Goal: Information Seeking & Learning: Learn about a topic

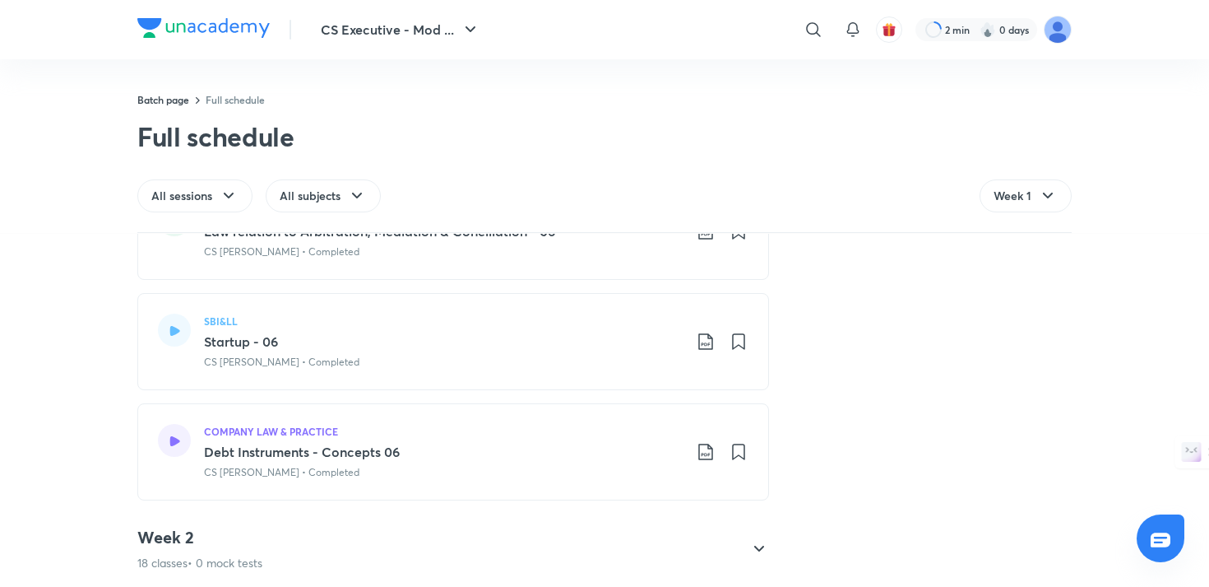
scroll to position [1941, 0]
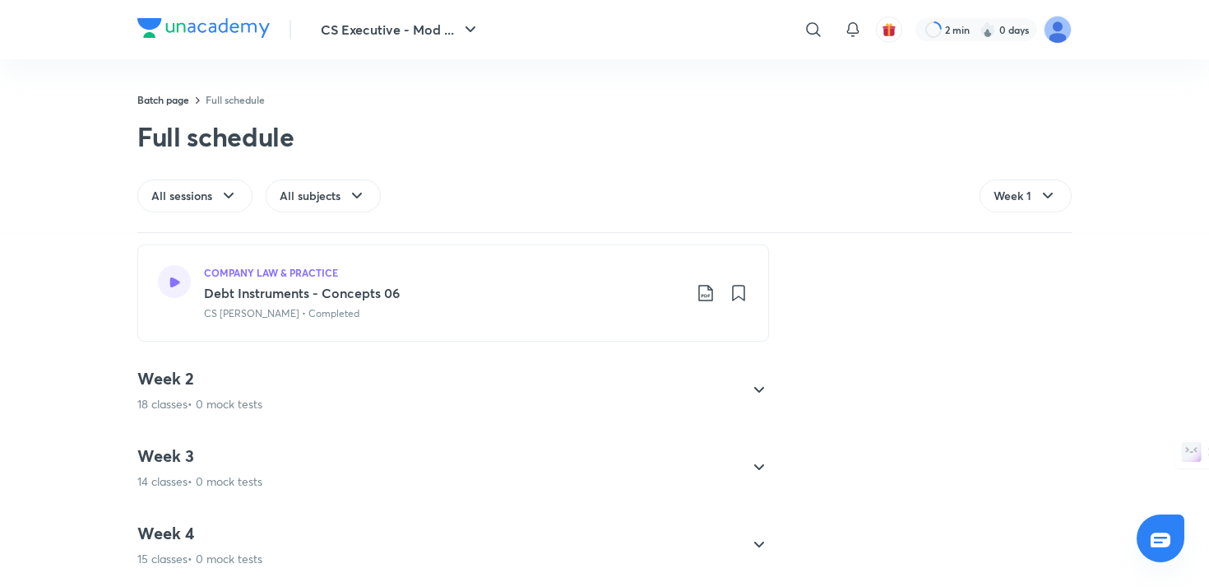
click at [758, 544] on icon at bounding box center [759, 544] width 10 height 6
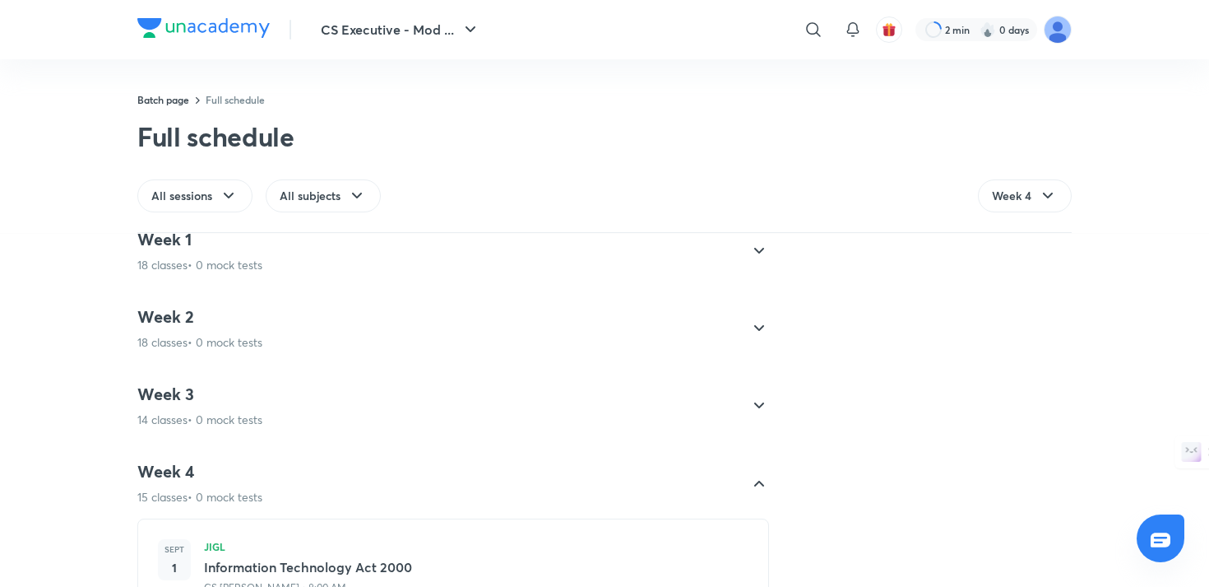
scroll to position [0, 0]
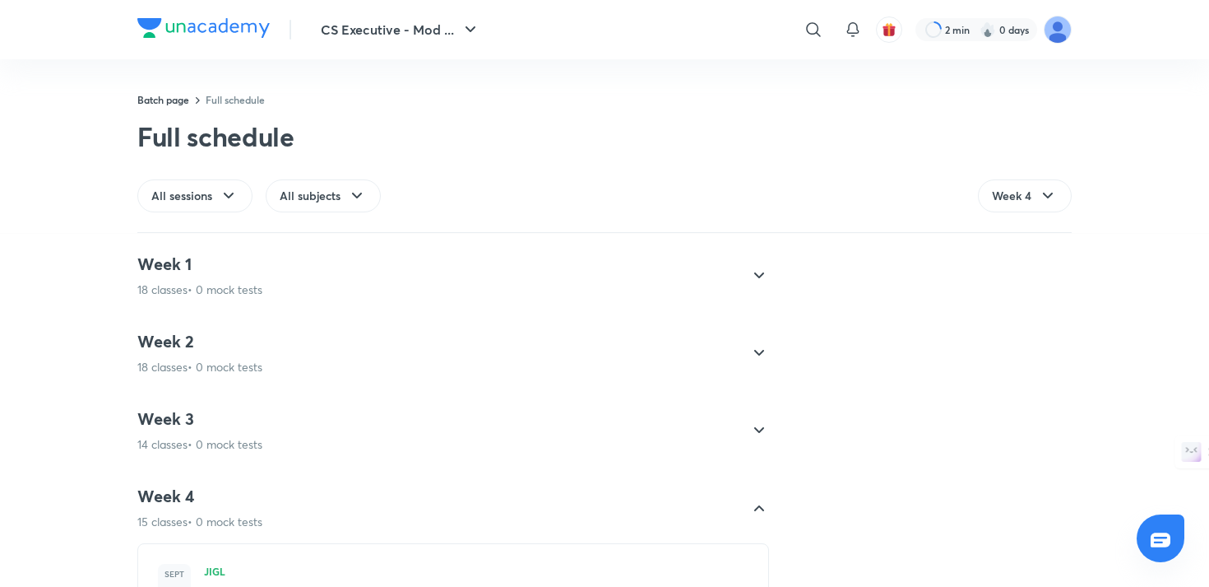
click at [760, 349] on icon at bounding box center [759, 353] width 20 height 20
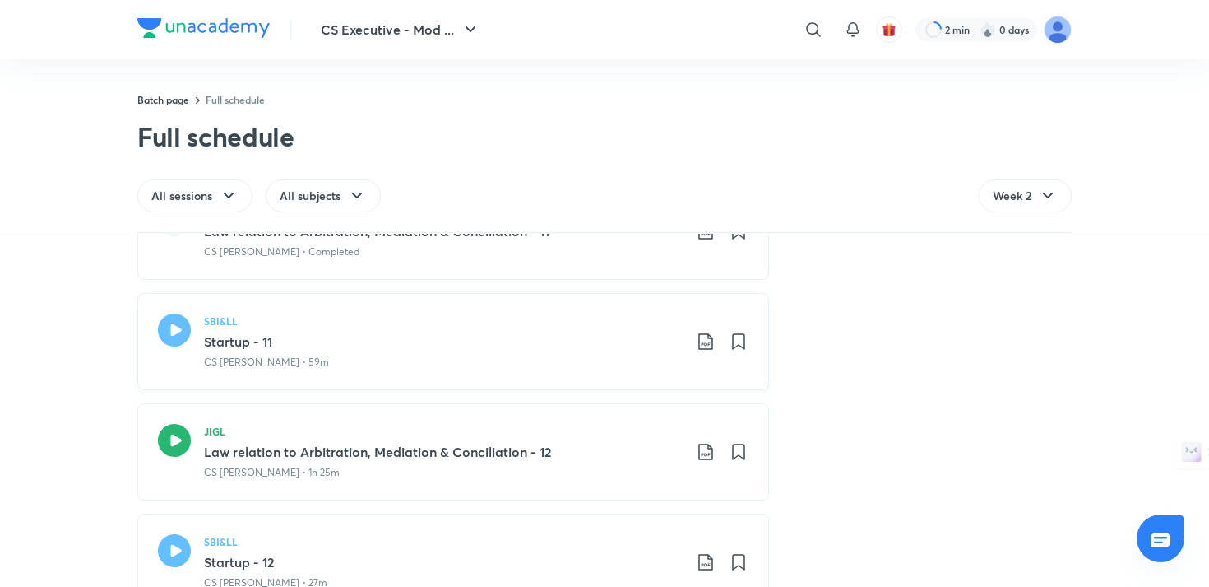
scroll to position [1640, 0]
click at [178, 332] on icon at bounding box center [174, 328] width 33 height 33
